Goal: Information Seeking & Learning: Learn about a topic

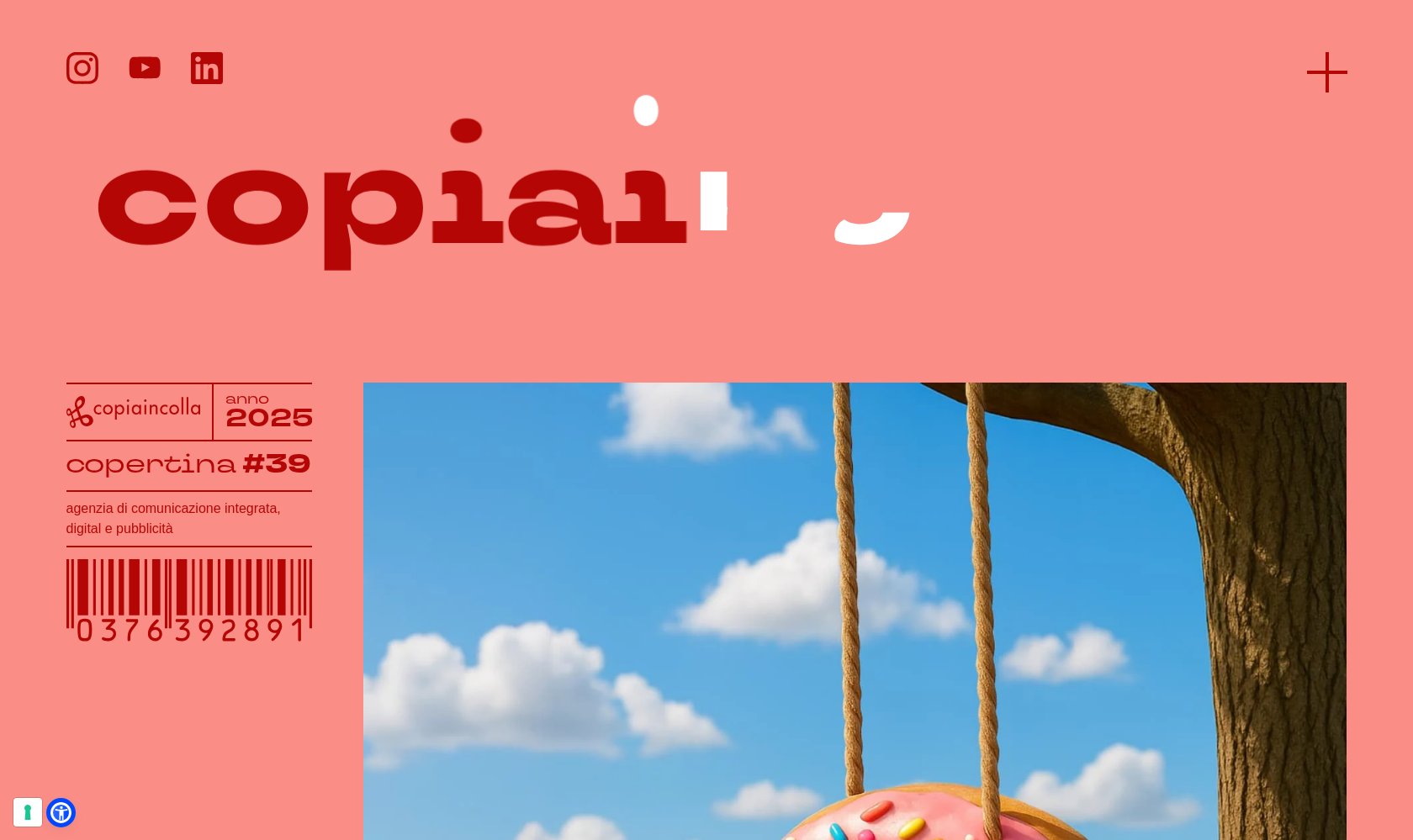
click at [1336, 61] on icon at bounding box center [1327, 72] width 40 height 40
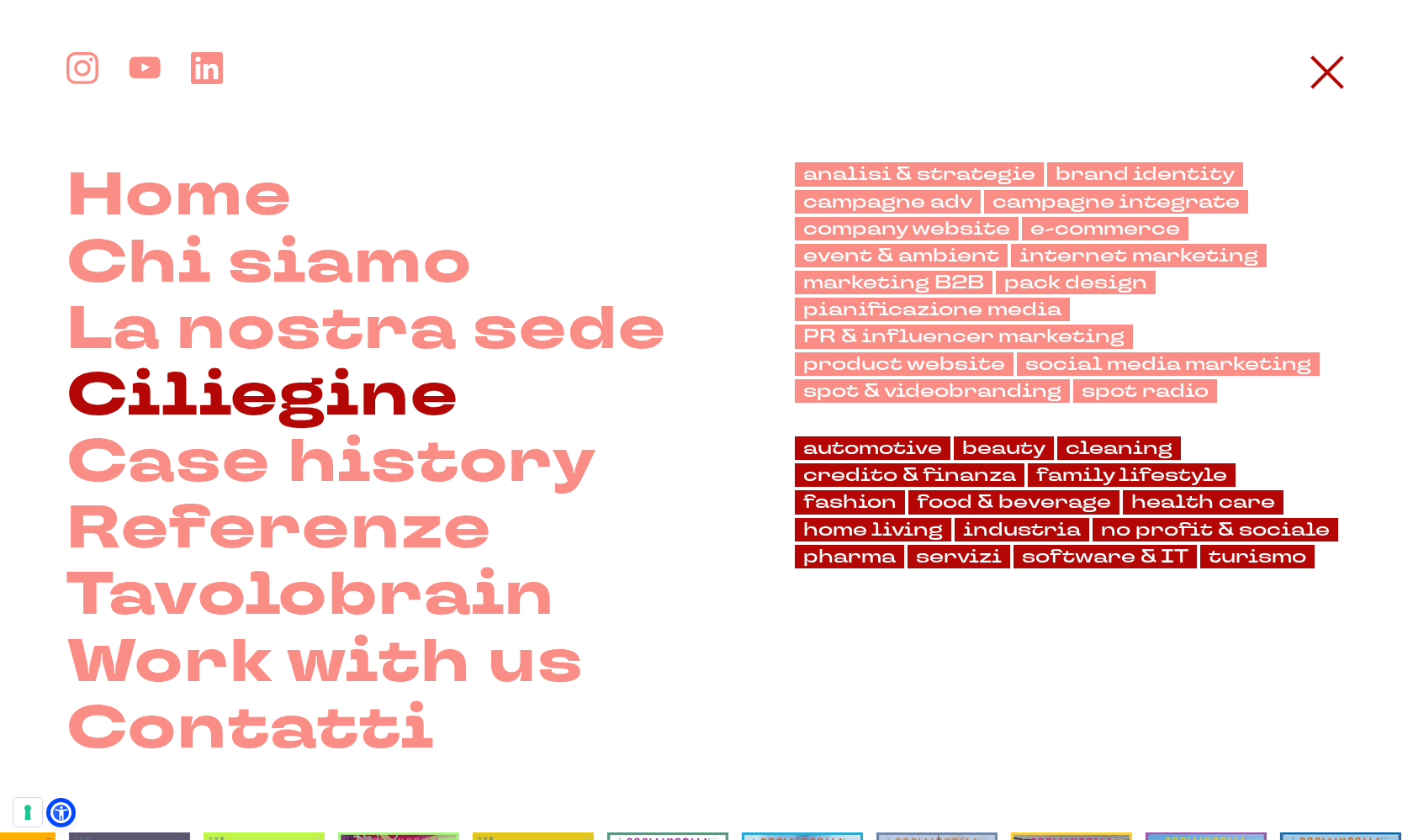
scroll to position [12, 0]
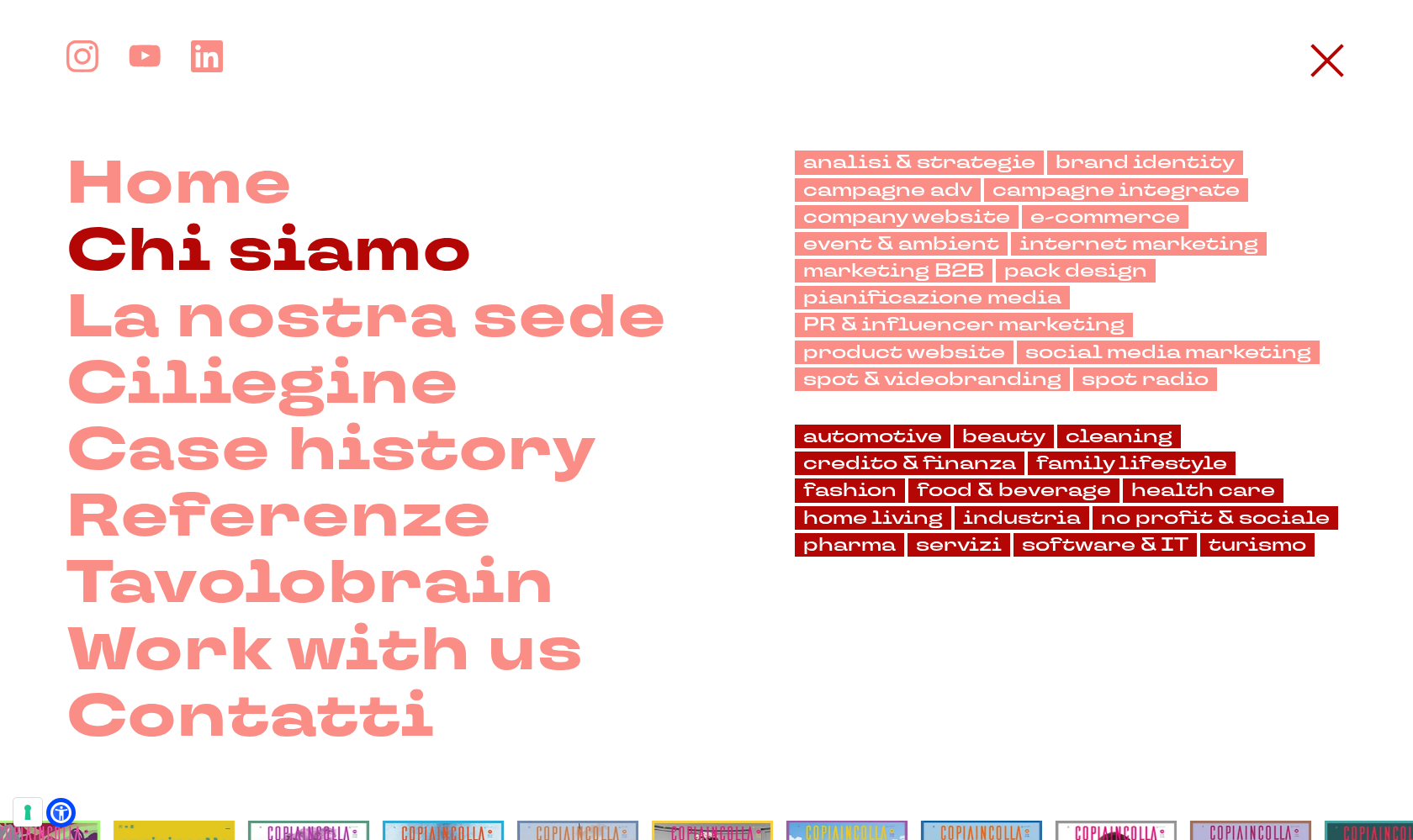
click at [292, 240] on link "Chi siamo" at bounding box center [269, 251] width 406 height 67
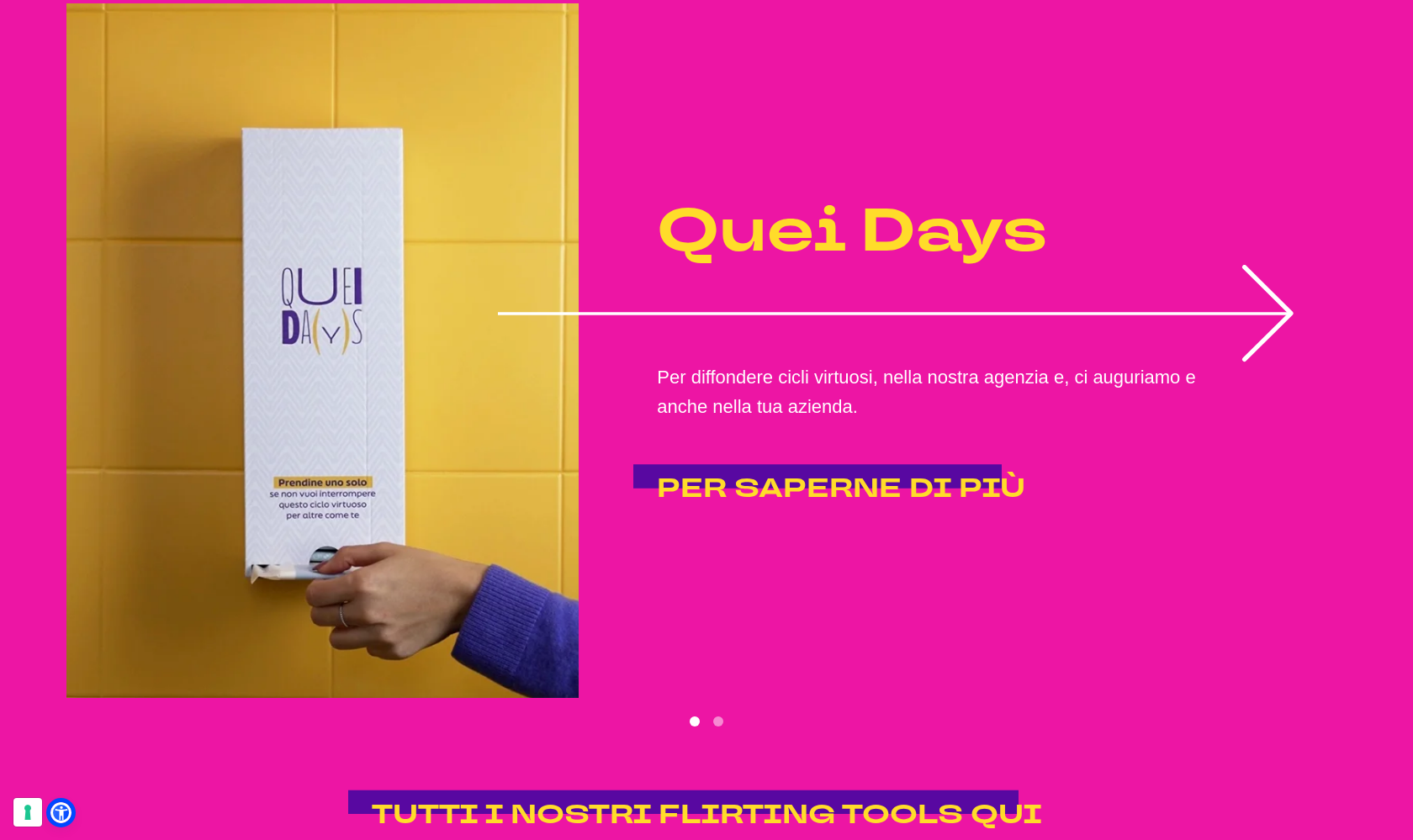
scroll to position [3378, 0]
click at [1277, 314] on icon "1 of 2" at bounding box center [895, 314] width 794 height 0
drag, startPoint x: 1277, startPoint y: 342, endPoint x: 1203, endPoint y: 349, distance: 74.3
click at [1277, 314] on icon "1 of 2" at bounding box center [895, 314] width 794 height 0
click at [976, 352] on icon "1 of 2" at bounding box center [896, 312] width 795 height 97
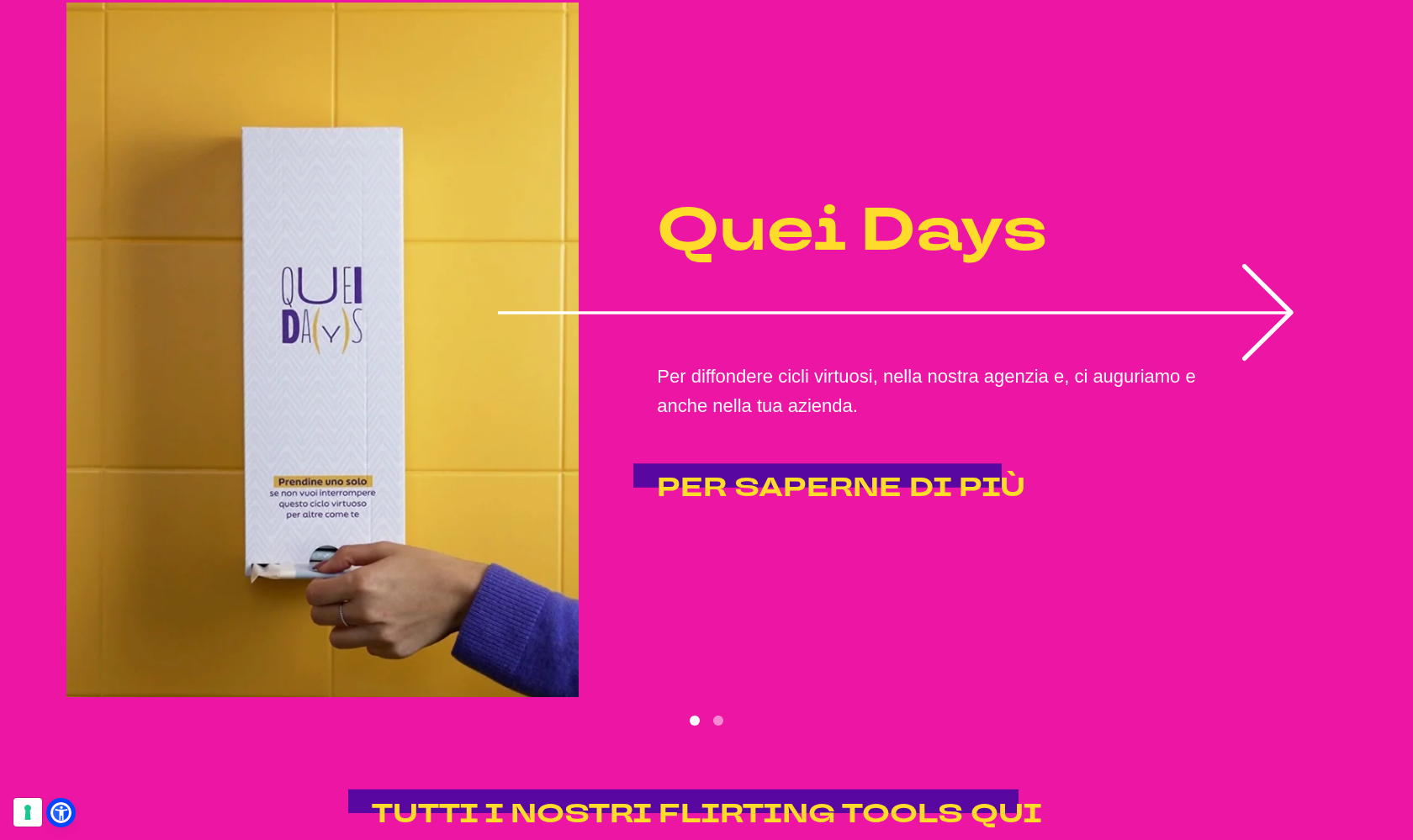
drag, startPoint x: 977, startPoint y: 351, endPoint x: 1122, endPoint y: 341, distance: 145.3
click at [977, 351] on icon "1 of 2" at bounding box center [896, 312] width 795 height 97
click at [1224, 332] on icon "1 of 2" at bounding box center [896, 312] width 795 height 97
drag, startPoint x: 1358, startPoint y: 292, endPoint x: 1347, endPoint y: 334, distance: 43.4
click at [1358, 292] on div "Non chiamateli gadget. Perché sono flirting tools! E parlano di noi, di quello …" at bounding box center [706, 247] width 1413 height 1293
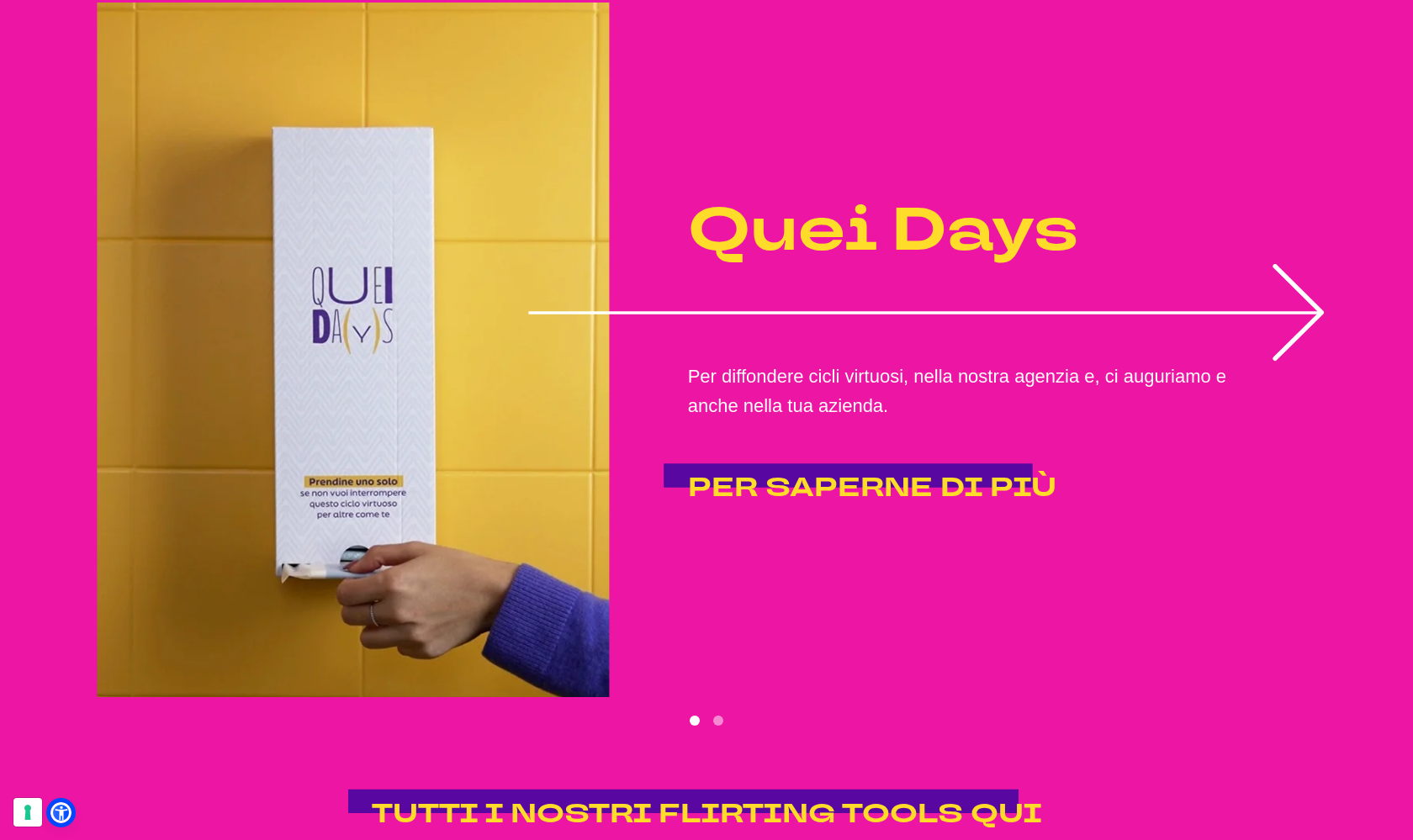
drag, startPoint x: 1197, startPoint y: 351, endPoint x: 1263, endPoint y: 345, distance: 66.3
click at [1263, 345] on icon "1 of 2" at bounding box center [926, 312] width 795 height 97
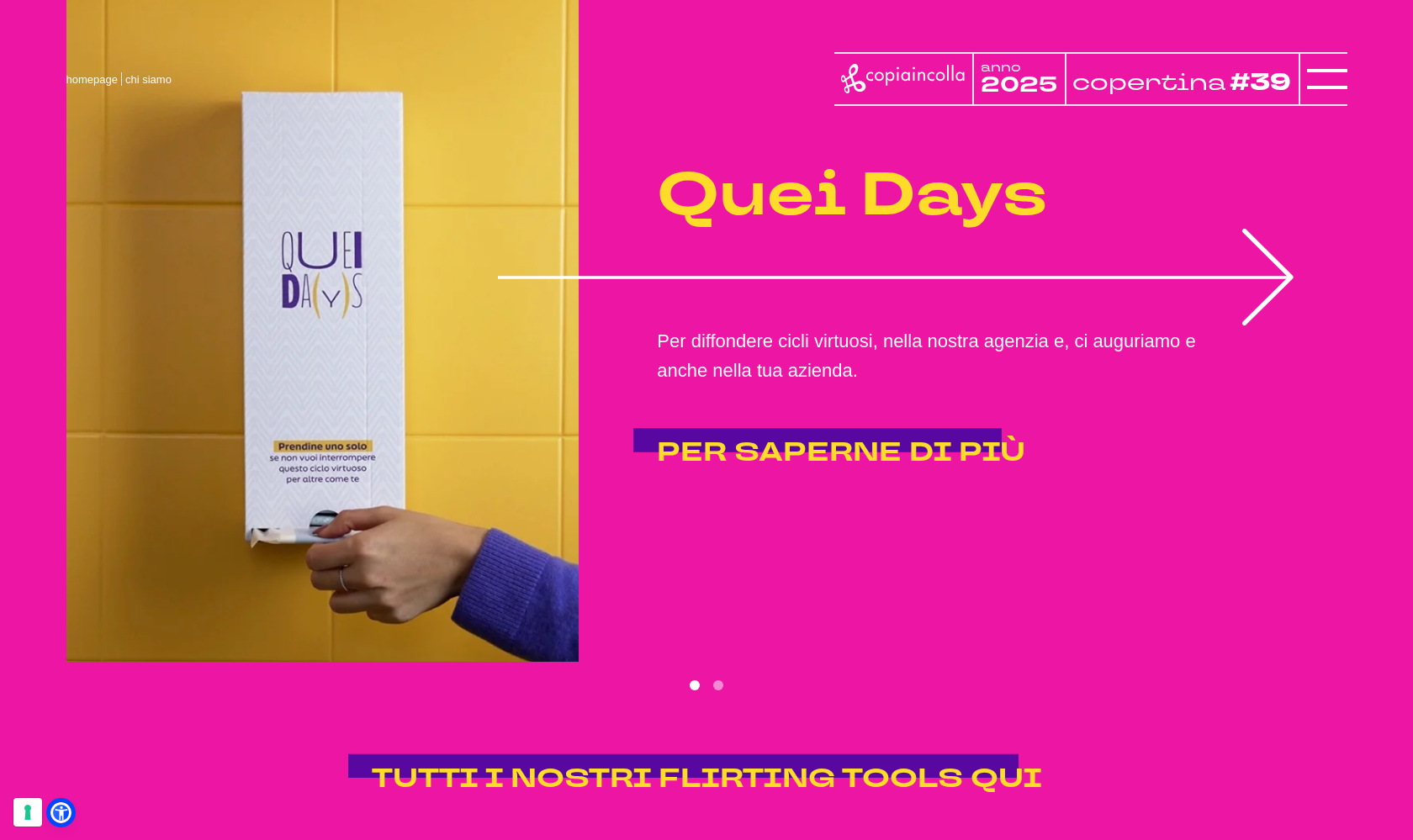
scroll to position [3413, 0]
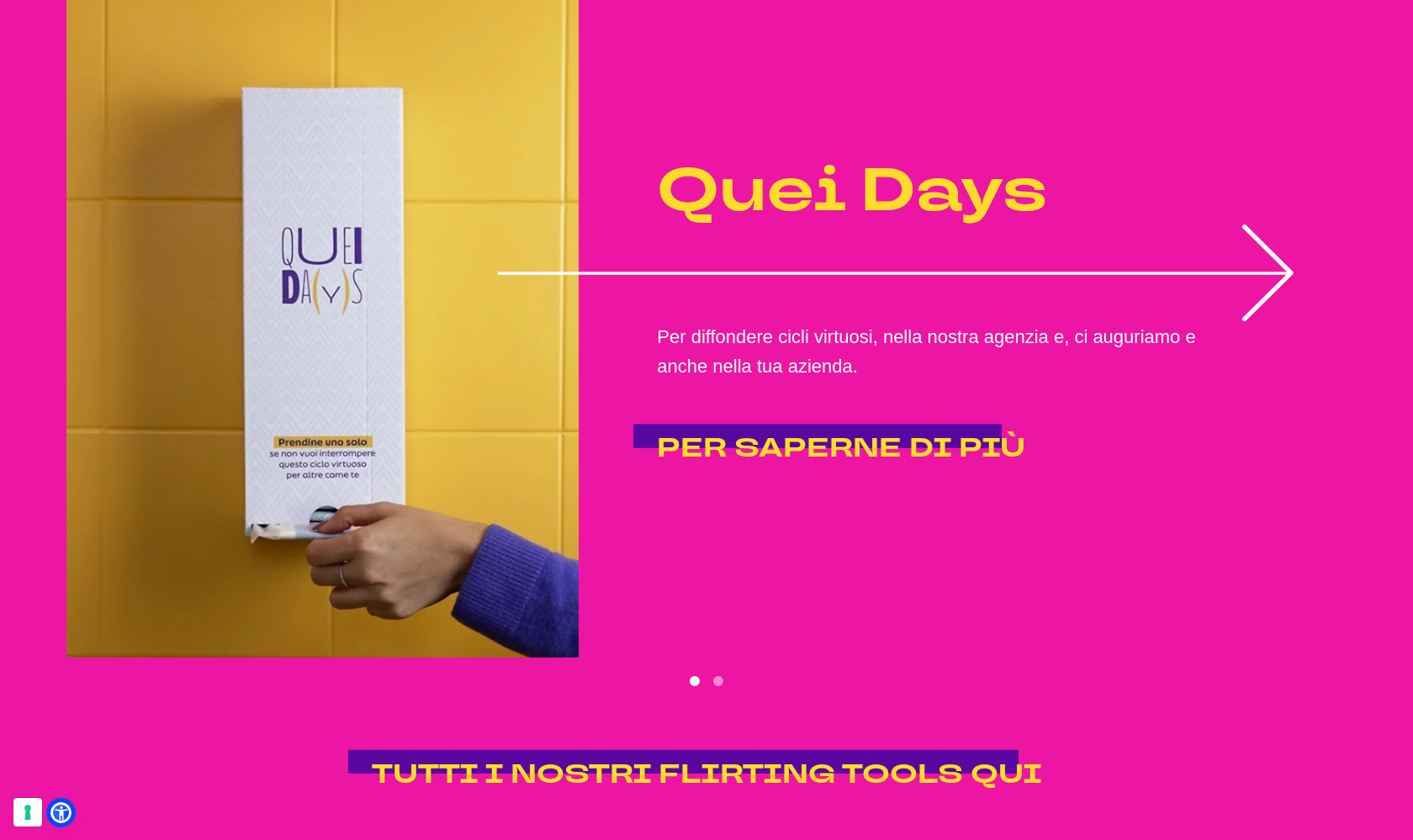
click at [1274, 317] on icon "1 of 2" at bounding box center [1268, 273] width 46 height 92
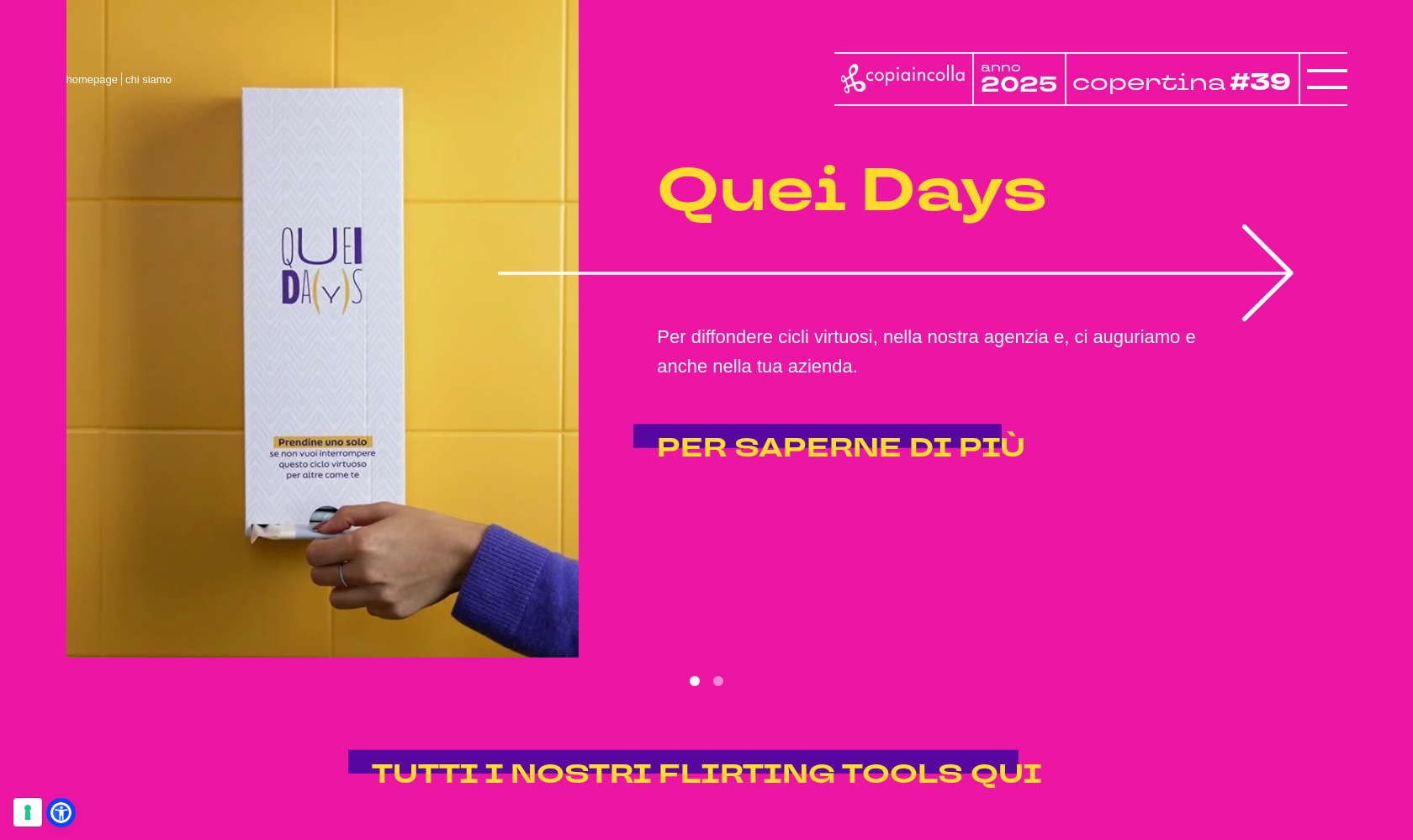
scroll to position [3419, 0]
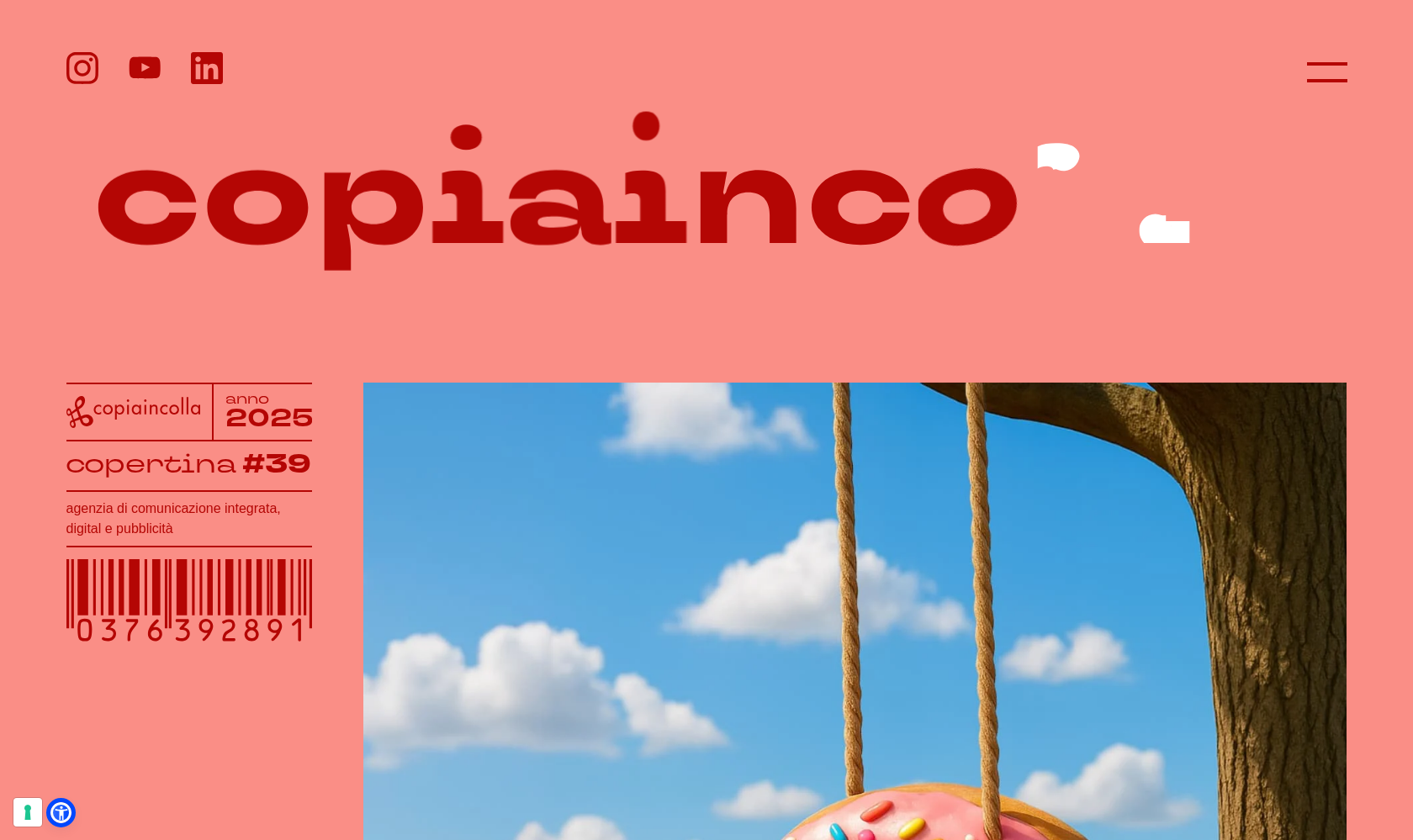
click at [1320, 49] on header at bounding box center [706, 56] width 1413 height 113
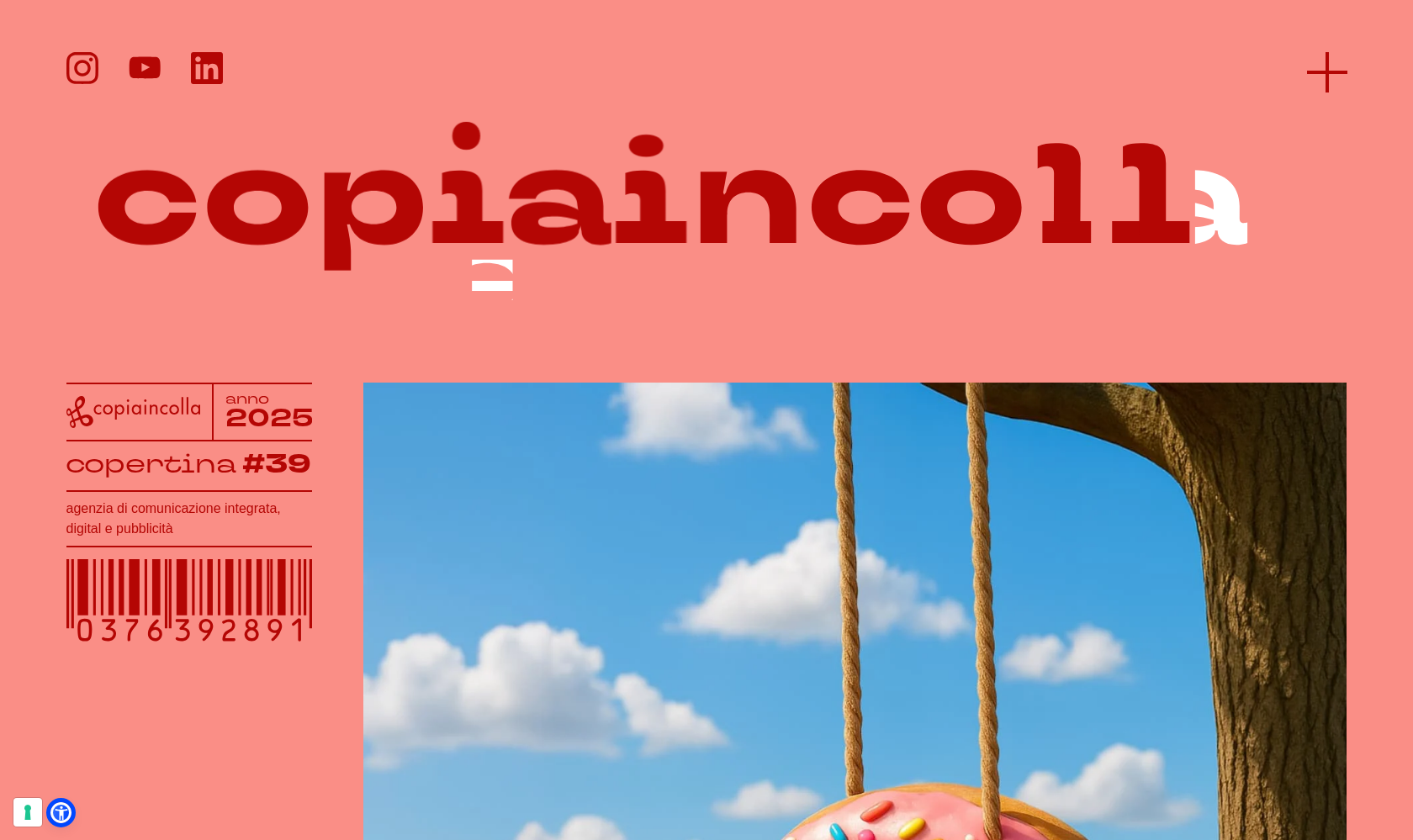
click at [1320, 64] on icon at bounding box center [1327, 72] width 40 height 40
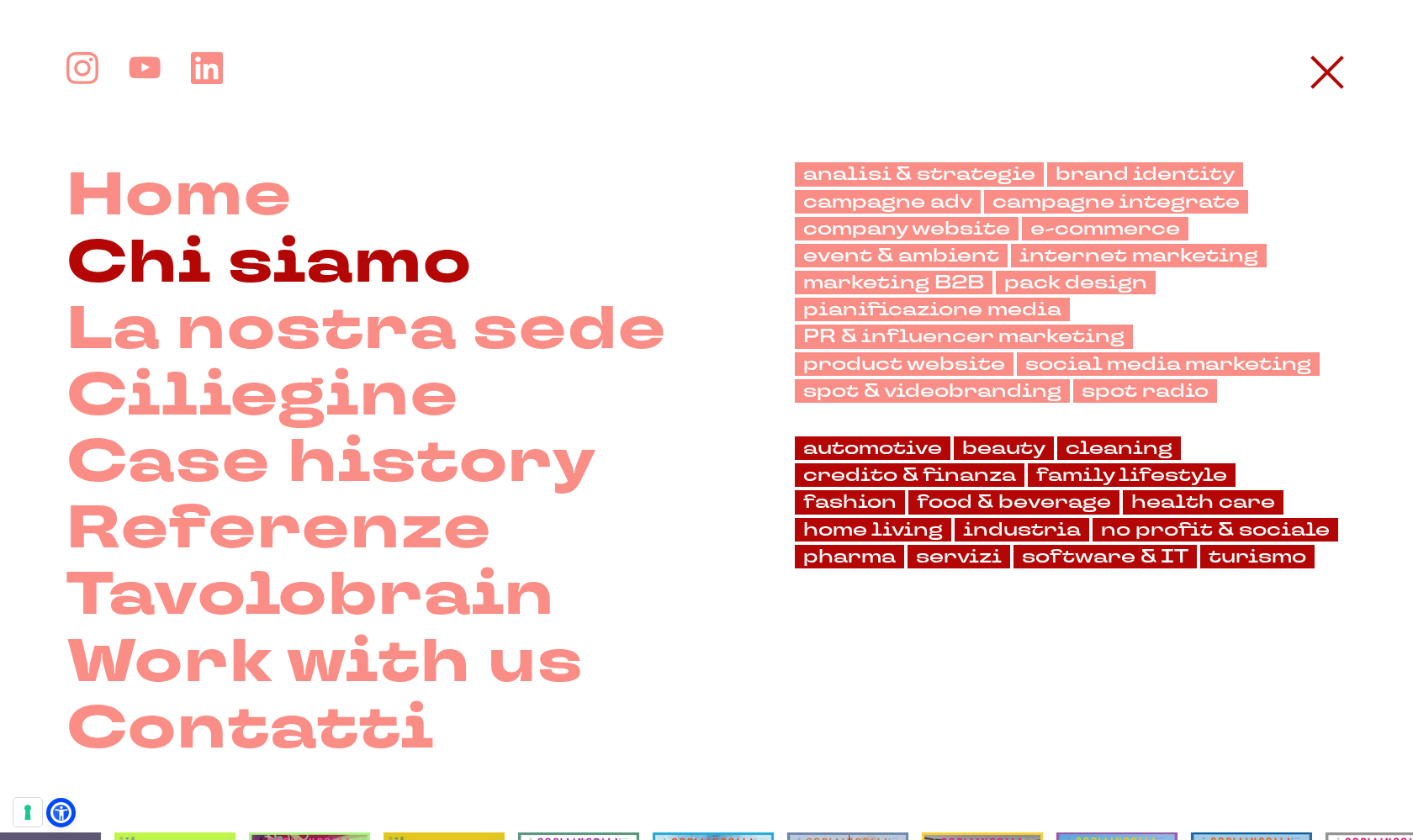
click at [360, 272] on link "Chi siamo" at bounding box center [269, 263] width 406 height 67
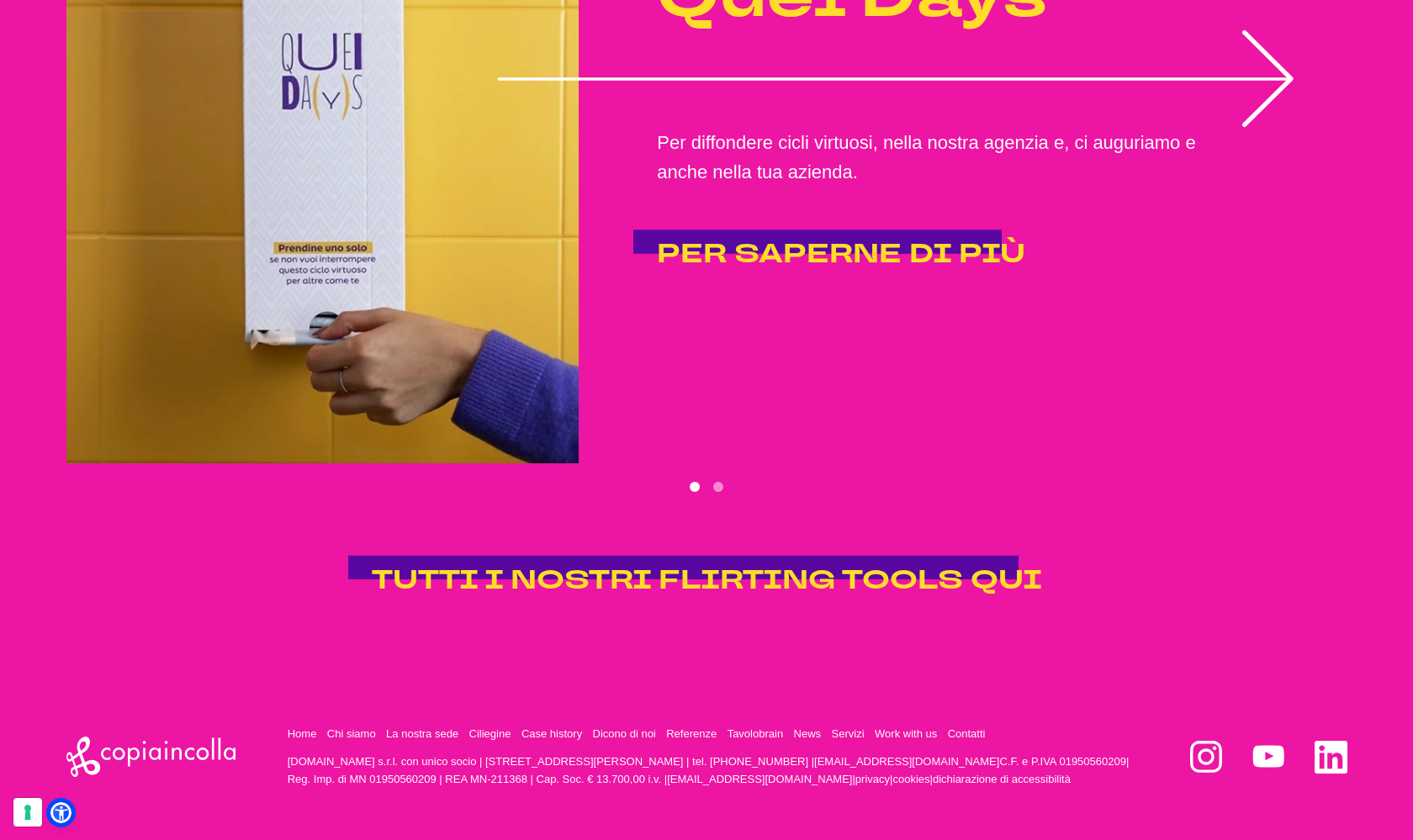
scroll to position [3643, 0]
click at [724, 486] on li "Select a slide to show" at bounding box center [718, 488] width 24 height 22
click at [720, 486] on button "Go to slide 2" at bounding box center [718, 487] width 10 height 10
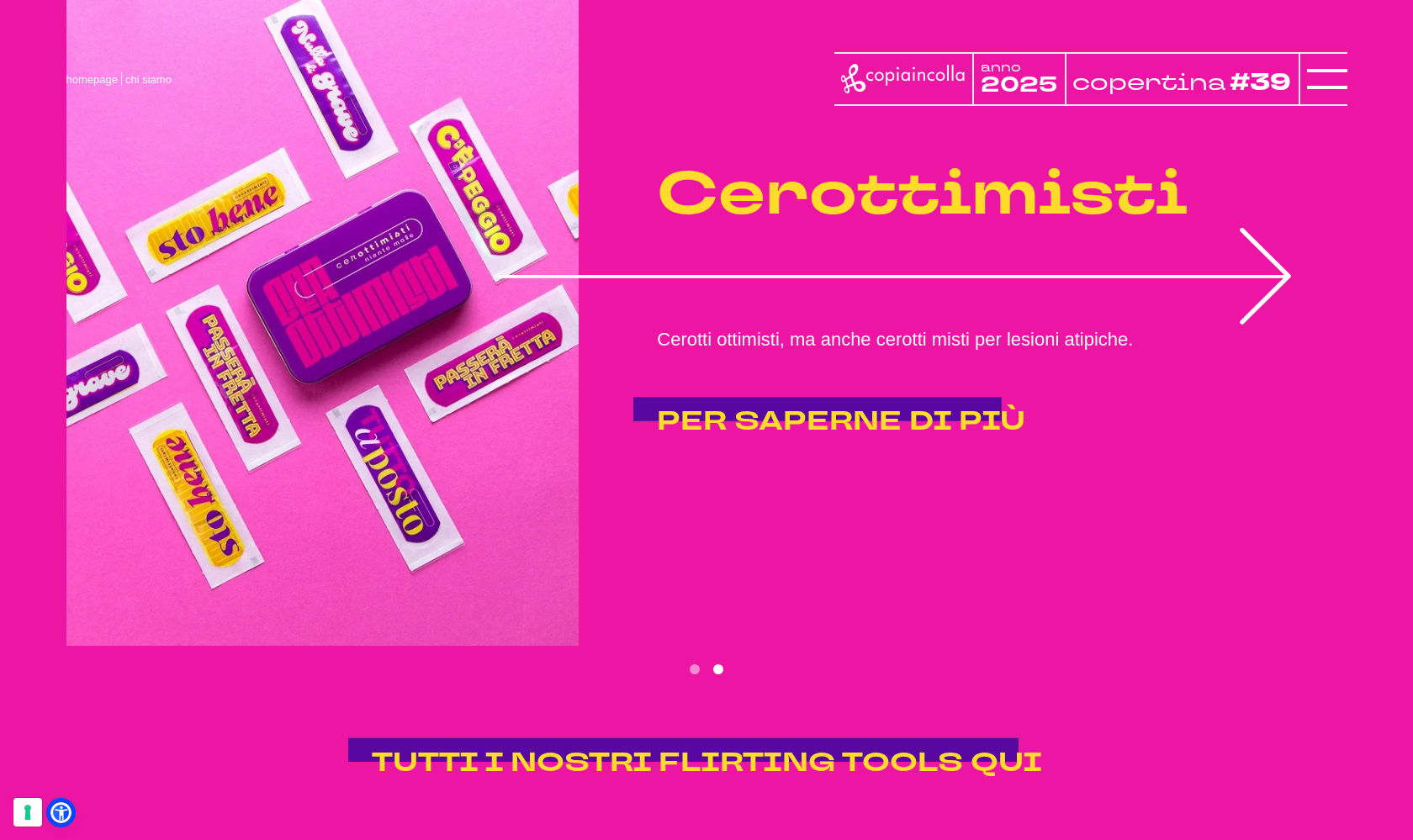
click at [897, 274] on icon "2 of 2" at bounding box center [896, 275] width 795 height 97
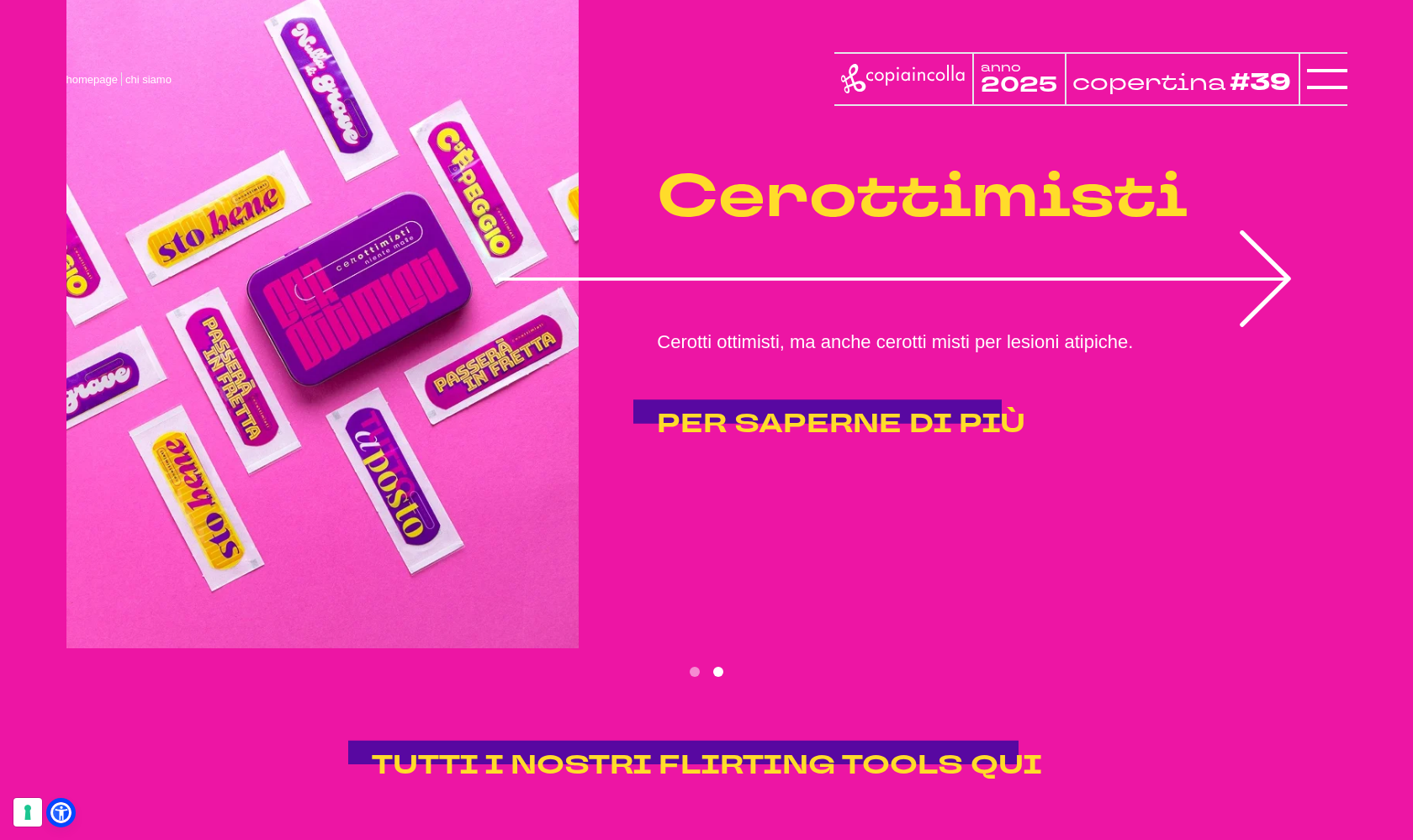
scroll to position [3427, 0]
click at [1016, 302] on icon "2 of 2" at bounding box center [896, 278] width 795 height 97
click at [1102, 315] on icon "2 of 2" at bounding box center [896, 278] width 795 height 97
click at [1285, 327] on icon "2 of 2" at bounding box center [896, 278] width 795 height 97
